Goal: Task Accomplishment & Management: Complete application form

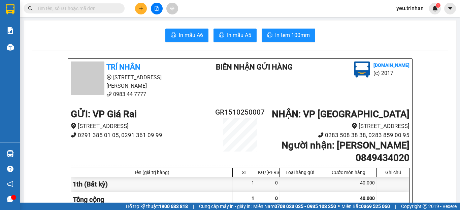
click at [141, 7] on icon "plus" at bounding box center [141, 8] width 0 height 4
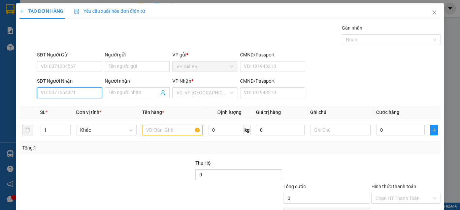
click at [80, 96] on input "SĐT Người Nhận" at bounding box center [69, 93] width 65 height 11
type input "0366751353"
click at [70, 106] on div "0366751353 - khiêm" at bounding box center [69, 106] width 56 height 7
type input "khiêm"
type input "30.000"
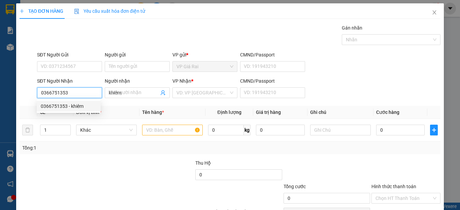
type input "30.000"
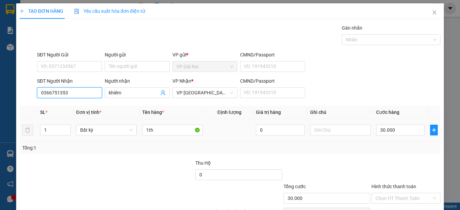
scroll to position [39, 0]
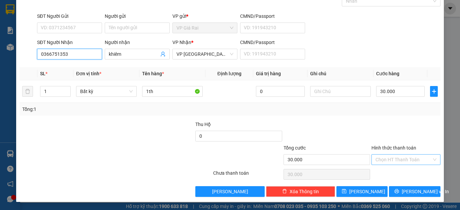
type input "0366751353"
drag, startPoint x: 399, startPoint y: 160, endPoint x: 394, endPoint y: 173, distance: 14.1
click at [399, 161] on input "Hình thức thanh toán" at bounding box center [403, 160] width 56 height 10
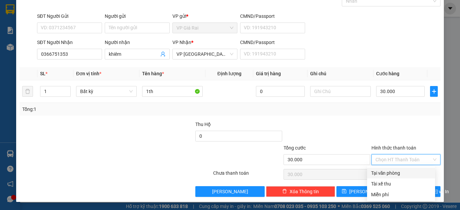
drag, startPoint x: 395, startPoint y: 171, endPoint x: 405, endPoint y: 192, distance: 22.9
click at [395, 172] on div "Tại văn phòng" at bounding box center [401, 173] width 60 height 7
type input "0"
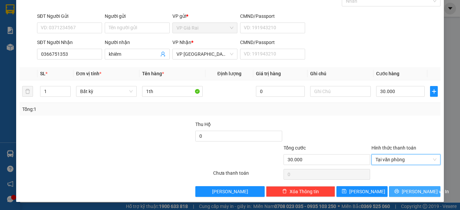
click at [405, 193] on span "[PERSON_NAME] và In" at bounding box center [425, 191] width 47 height 7
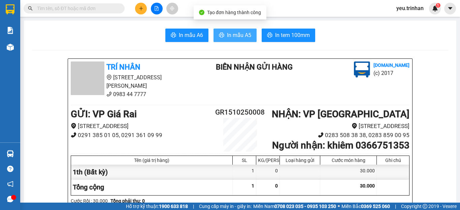
click at [233, 36] on span "In mẫu A5" at bounding box center [239, 35] width 24 height 8
click at [256, 10] on div "Kết quả tìm kiếm ( 0 ) Bộ lọc No Data yeu.trinhan 1" at bounding box center [230, 8] width 460 height 17
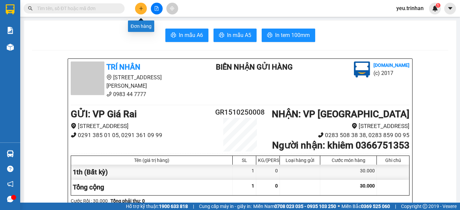
click at [141, 9] on icon "plus" at bounding box center [141, 8] width 5 height 5
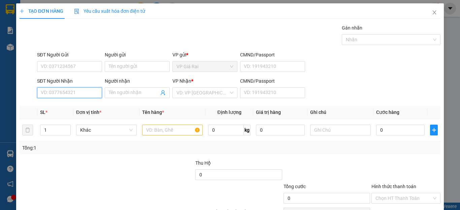
click at [63, 94] on input "SĐT Người Nhận" at bounding box center [69, 93] width 65 height 11
click at [63, 104] on div "0817675576 - phố" at bounding box center [69, 106] width 56 height 7
type input "0817675576"
type input "phố"
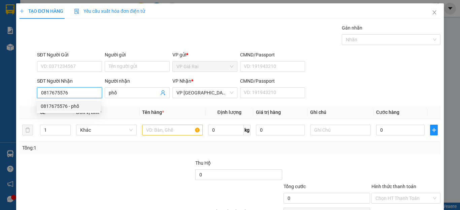
type input "100.000"
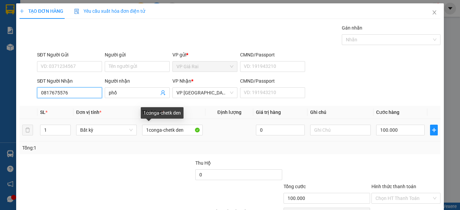
type input "0817675576"
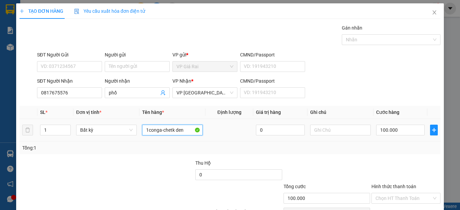
drag, startPoint x: 149, startPoint y: 138, endPoint x: 115, endPoint y: 140, distance: 34.1
click at [115, 140] on tr "1 Bất kỳ 1conga-chetk den 0 100.000" at bounding box center [230, 130] width 421 height 23
type input "1th"
click at [391, 133] on input "100.000" at bounding box center [400, 130] width 48 height 11
type input "4"
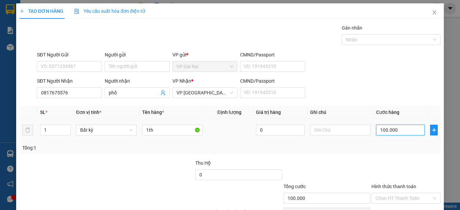
type input "4"
type input "40"
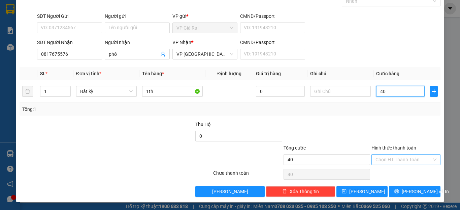
type input "40"
type input "40.000"
click at [380, 163] on input "Hình thức thanh toán" at bounding box center [403, 160] width 56 height 10
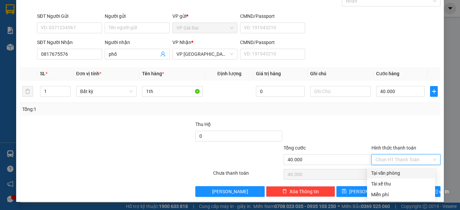
click at [384, 176] on div "Tại văn phòng" at bounding box center [401, 173] width 60 height 7
type input "0"
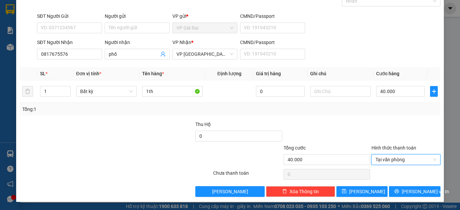
click at [398, 183] on div "Transit Pickup Surcharge Ids Transit Deliver Surcharge Ids Transit Deliver Surc…" at bounding box center [230, 92] width 421 height 212
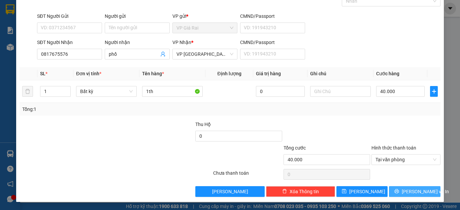
click at [398, 190] on icon "printer" at bounding box center [396, 191] width 4 height 4
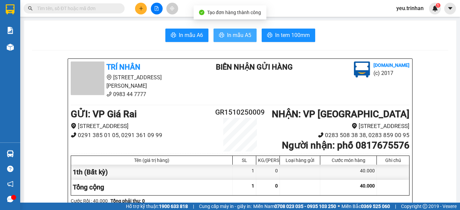
click at [237, 39] on span "In mẫu A5" at bounding box center [239, 35] width 24 height 8
click at [139, 10] on icon "plus" at bounding box center [141, 8] width 5 height 5
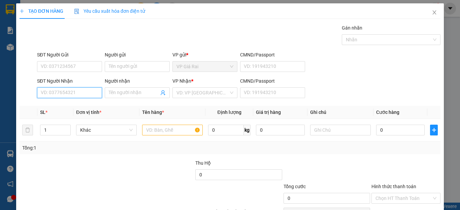
click at [78, 95] on input "SĐT Người Nhận" at bounding box center [69, 93] width 65 height 11
type input "0949404632"
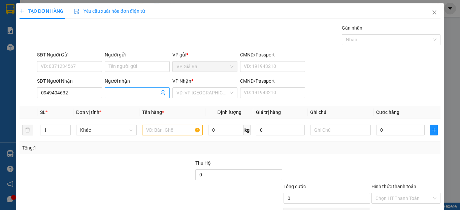
click at [137, 91] on input "Người nhận" at bounding box center [134, 92] width 50 height 7
type input "d"
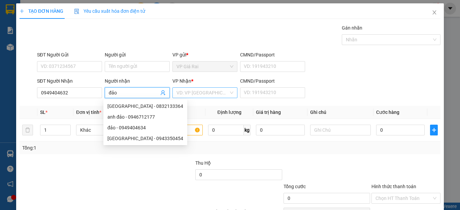
type input "đảo"
click at [199, 100] on body "Kết quả tìm kiếm ( 0 ) Bộ lọc No Data yeu.trinhan 1 Báo cáo BC đơn chưa cước (n…" at bounding box center [230, 105] width 460 height 210
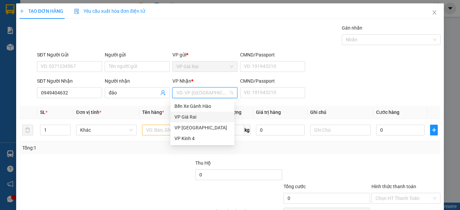
click at [184, 116] on div "VP Giá Rai" at bounding box center [202, 116] width 56 height 7
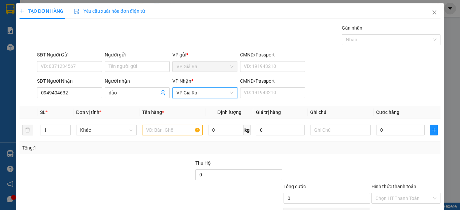
click at [185, 91] on span "VP Giá Rai" at bounding box center [204, 93] width 57 height 10
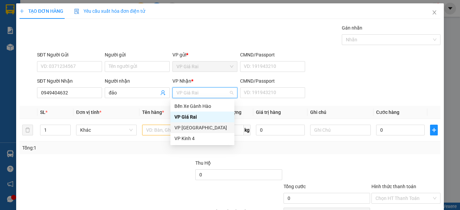
click at [183, 128] on div "VP [GEOGRAPHIC_DATA]" at bounding box center [202, 127] width 56 height 7
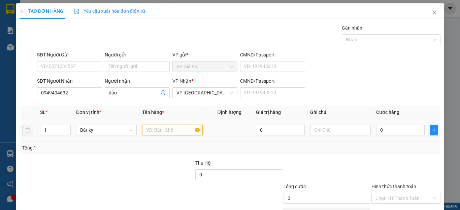
click at [150, 131] on input "text" at bounding box center [172, 130] width 61 height 11
type input "1th"
click at [393, 127] on input "0" at bounding box center [400, 130] width 48 height 11
type input "6"
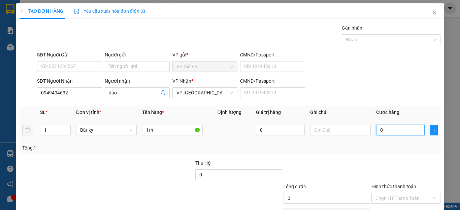
type input "6"
type input "60"
type input "60.000"
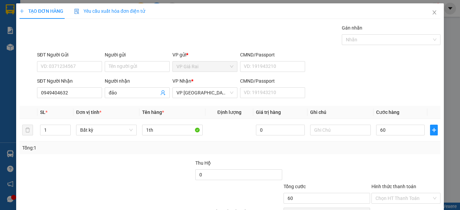
type input "60.000"
click at [383, 158] on div "Transit Pickup Surcharge Ids Transit Deliver Surcharge Ids Transit Deliver Surc…" at bounding box center [230, 130] width 421 height 212
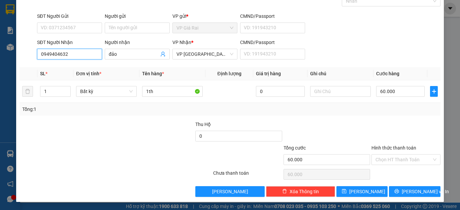
click at [74, 53] on input "0949404632" at bounding box center [69, 54] width 65 height 11
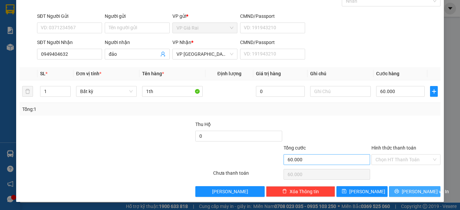
drag, startPoint x: 407, startPoint y: 194, endPoint x: 313, endPoint y: 157, distance: 100.6
click at [406, 194] on span "[PERSON_NAME] và In" at bounding box center [425, 191] width 47 height 7
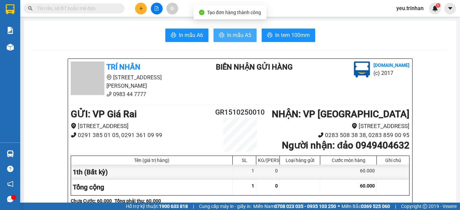
click at [230, 38] on span "In mẫu A5" at bounding box center [239, 35] width 24 height 8
